Goal: Find specific page/section: Find specific page/section

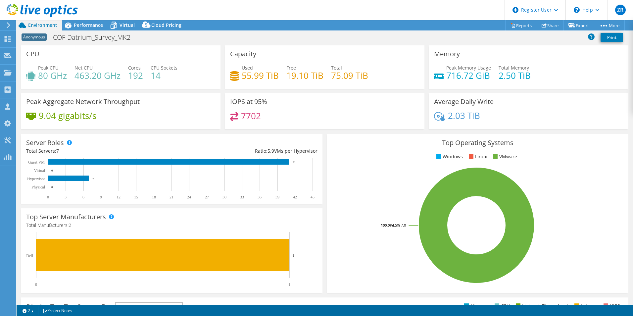
select select "USD"
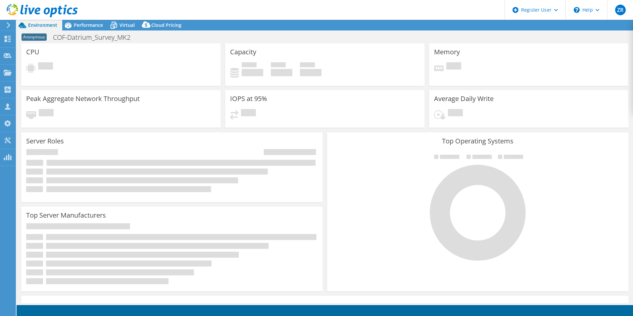
select select "USD"
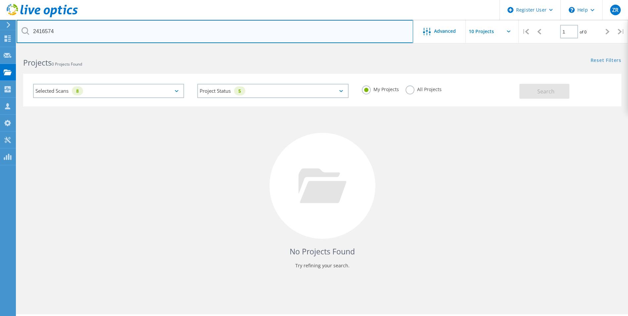
drag, startPoint x: 84, startPoint y: 30, endPoint x: 24, endPoint y: 35, distance: 59.8
click at [24, 35] on input "2416574" at bounding box center [215, 31] width 397 height 23
paste input "608"
type input "2416608"
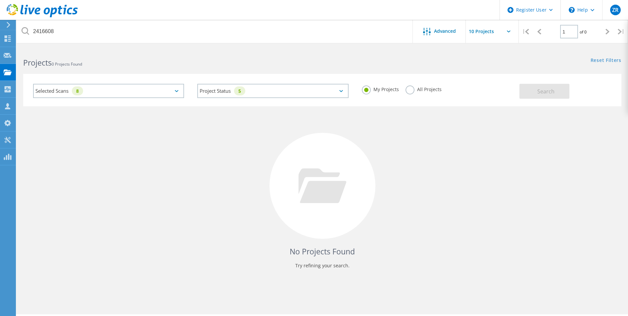
click at [52, 9] on use at bounding box center [42, 10] width 71 height 13
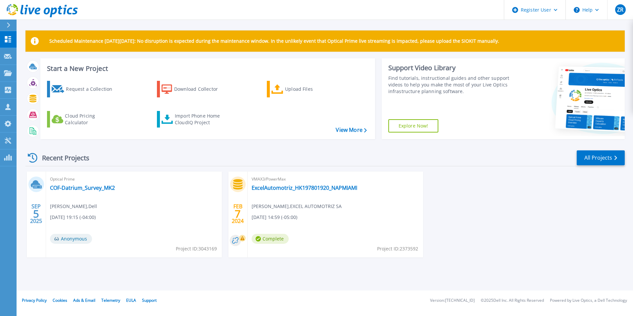
click at [14, 23] on div at bounding box center [11, 25] width 11 height 11
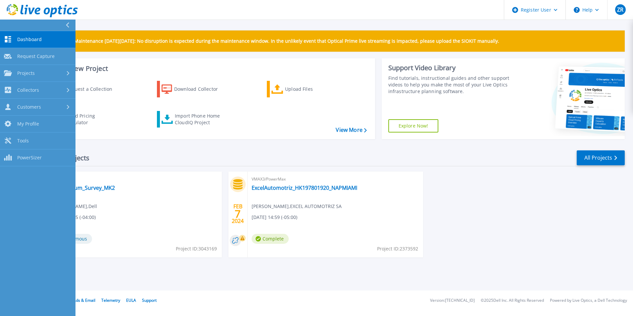
click at [14, 23] on button at bounding box center [37, 26] width 75 height 12
